Goal: Navigation & Orientation: Find specific page/section

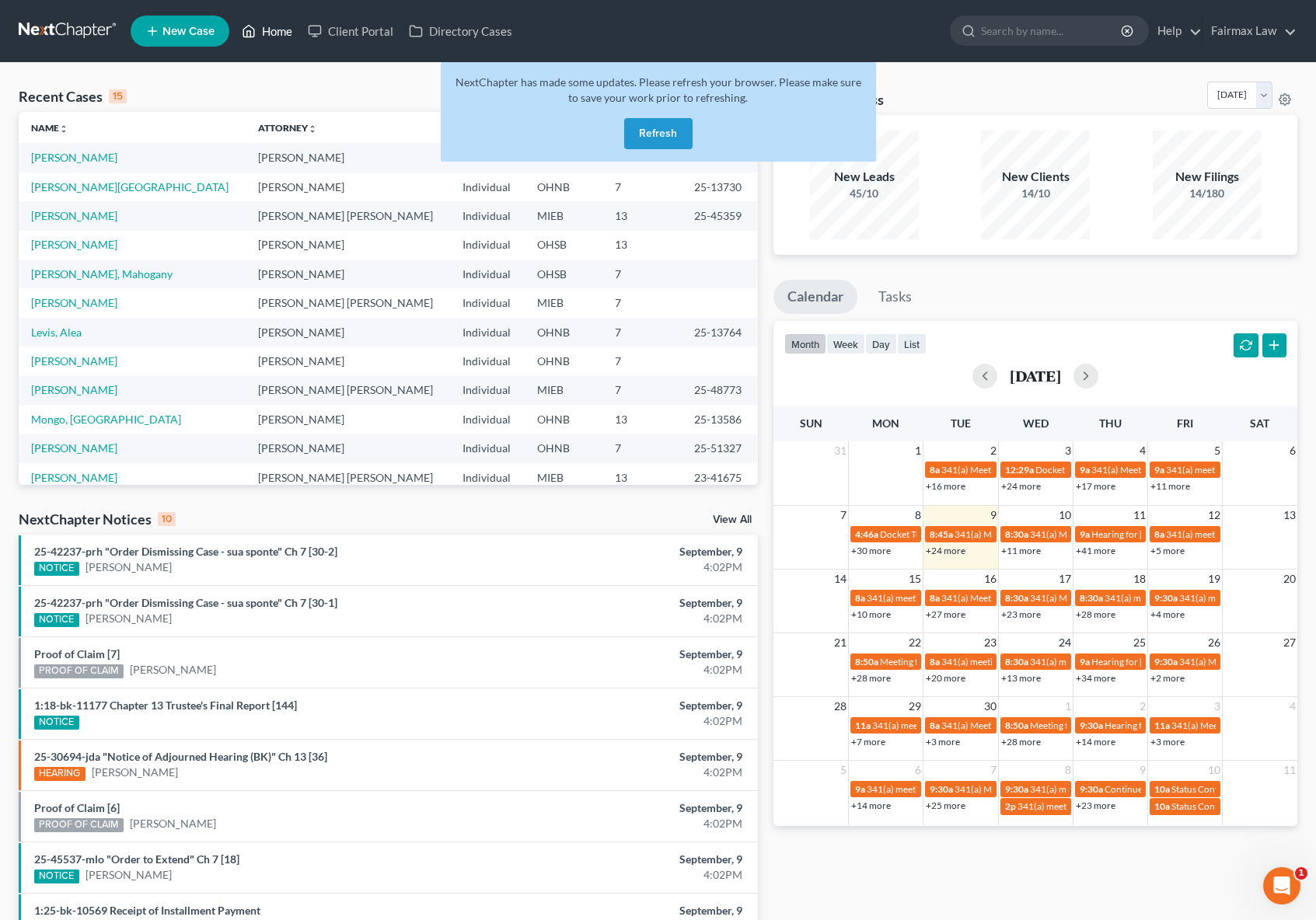
click at [271, 29] on link "Home" at bounding box center [267, 31] width 66 height 28
click at [284, 24] on link "Home" at bounding box center [267, 31] width 66 height 28
click at [283, 32] on link "Home" at bounding box center [267, 31] width 66 height 28
click at [703, 142] on div "NextChapter has made some updates. Please refresh your browser. Please make sur…" at bounding box center [658, 112] width 435 height 100
click at [645, 137] on button "Refresh" at bounding box center [658, 133] width 69 height 31
